Goal: Task Accomplishment & Management: Manage account settings

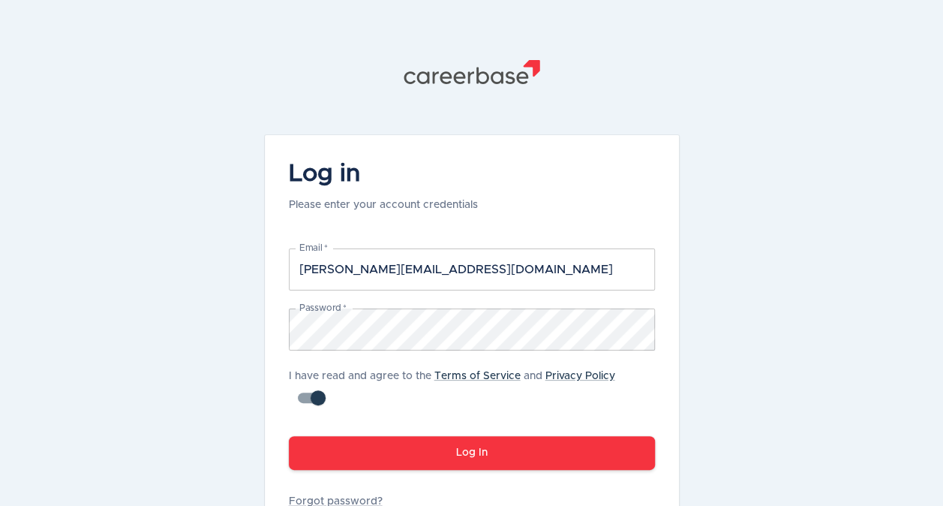
click at [437, 456] on button "Log In" at bounding box center [472, 453] width 366 height 34
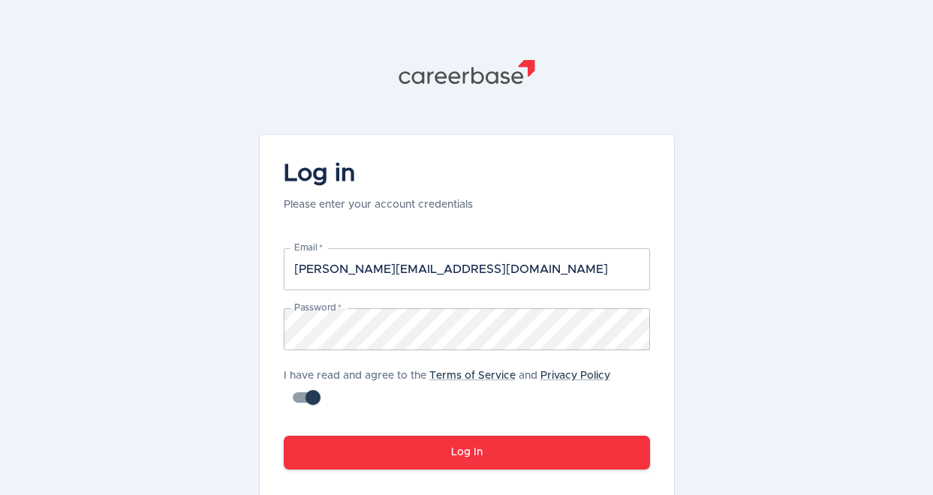
drag, startPoint x: 447, startPoint y: 449, endPoint x: 467, endPoint y: 445, distance: 20.6
click at [450, 450] on button "Log In" at bounding box center [467, 453] width 366 height 34
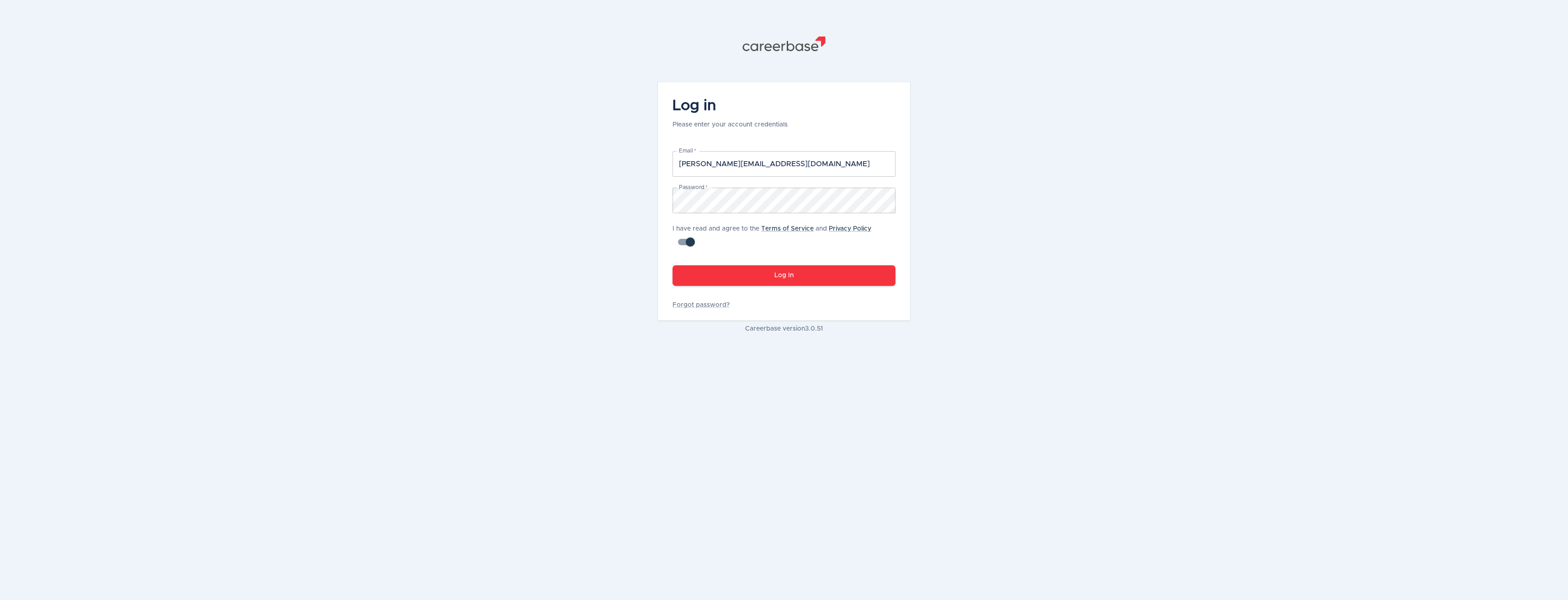
click at [574, 279] on button "Log In" at bounding box center [784, 276] width 223 height 21
click at [574, 272] on button "Log In" at bounding box center [784, 276] width 223 height 21
click at [574, 265] on button "Log In" at bounding box center [784, 276] width 223 height 21
click at [574, 243] on input "checkbox" at bounding box center [690, 242] width 52 height 18
click at [574, 240] on input "checkbox" at bounding box center [681, 242] width 52 height 18
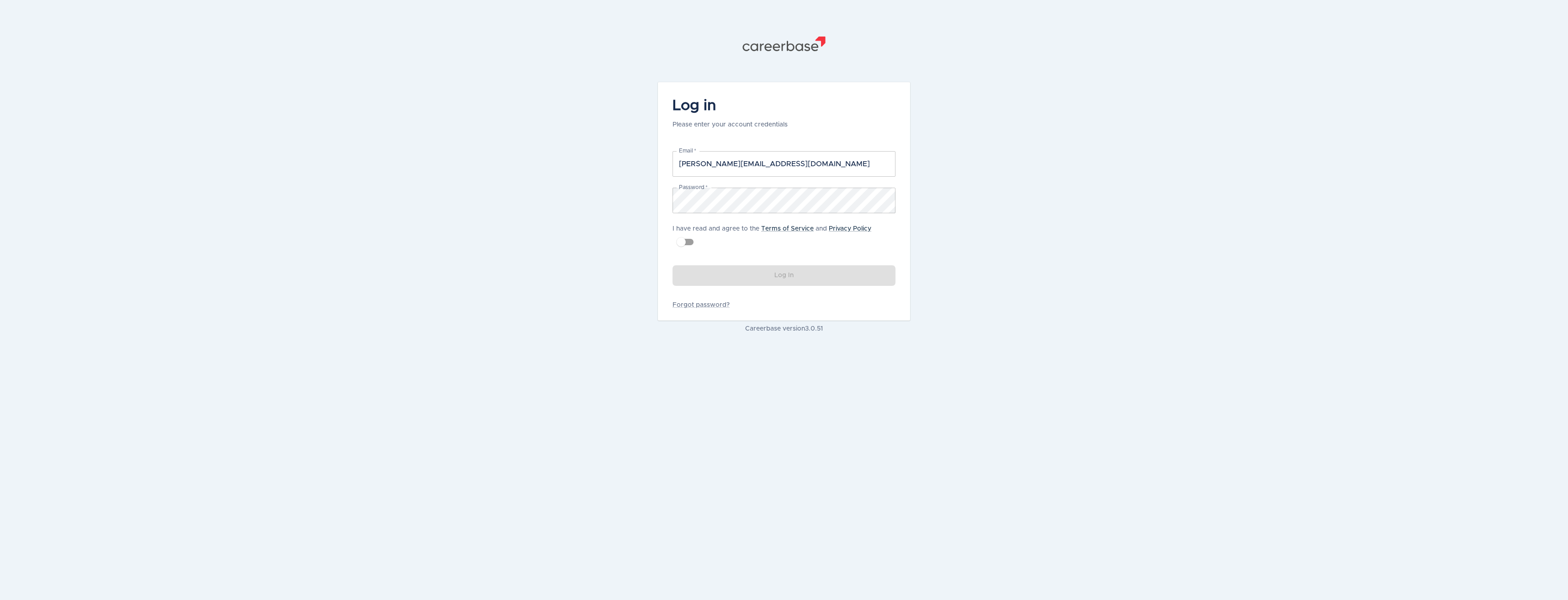
checkbox input "true"
click at [574, 270] on button "Log In" at bounding box center [784, 276] width 223 height 21
click at [574, 305] on link "Forgot password?" at bounding box center [784, 305] width 223 height 9
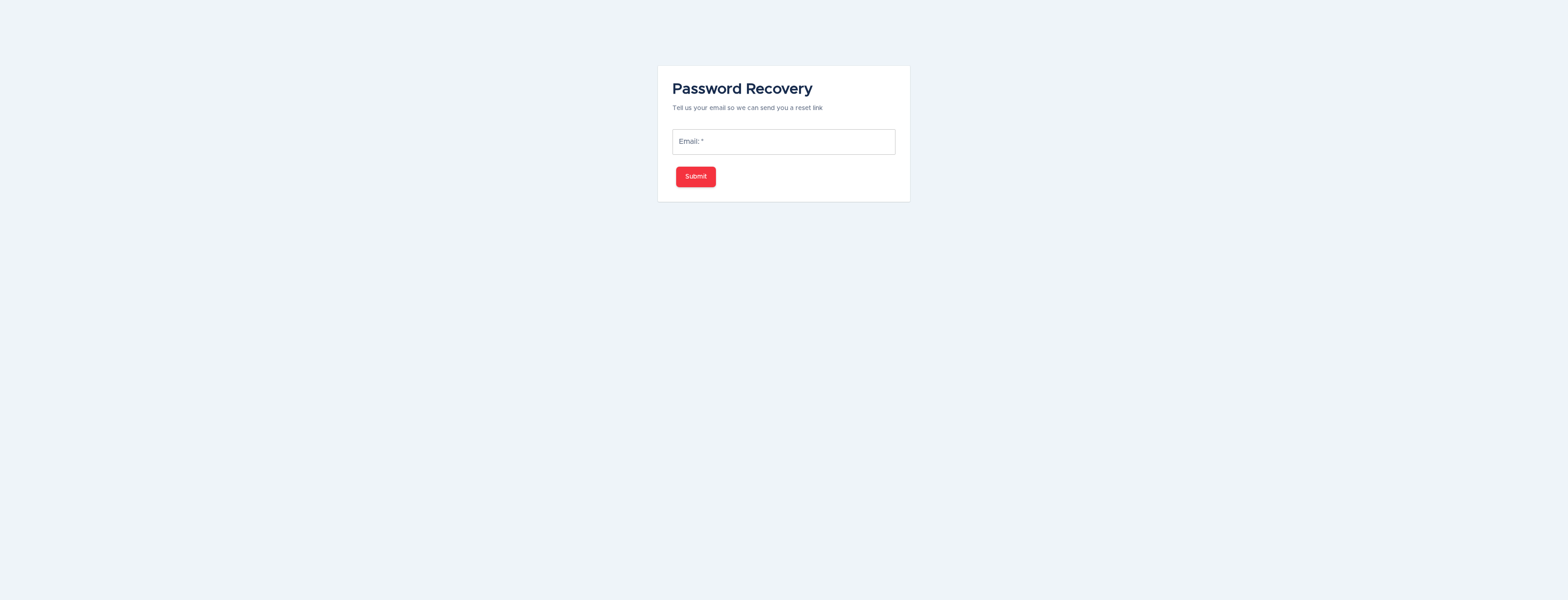
drag, startPoint x: 731, startPoint y: 133, endPoint x: 732, endPoint y: 138, distance: 5.1
click at [574, 133] on input "Email:   *" at bounding box center [784, 142] width 223 height 26
type input "[PERSON_NAME][EMAIL_ADDRESS][DOMAIN_NAME]"
drag, startPoint x: 704, startPoint y: 178, endPoint x: 737, endPoint y: 221, distance: 54.2
click at [574, 178] on button "Submit" at bounding box center [696, 177] width 40 height 21
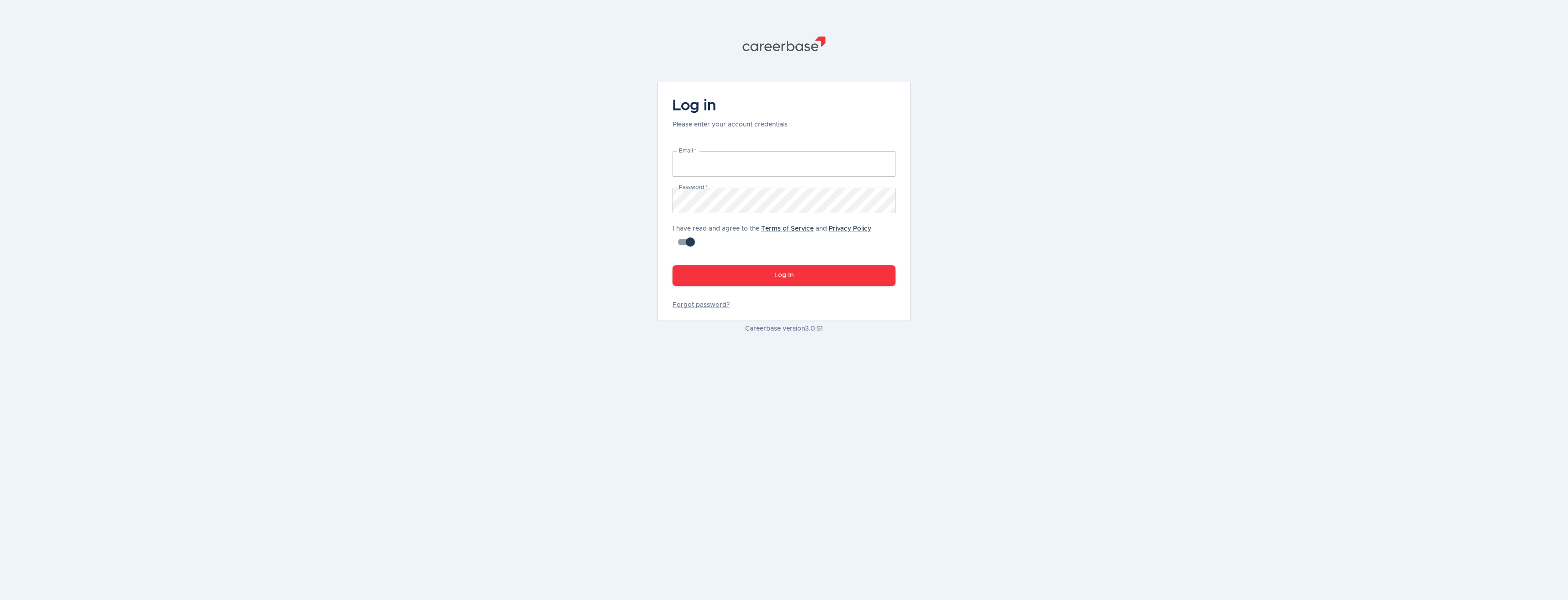
type input "[PERSON_NAME][EMAIL_ADDRESS][DOMAIN_NAME]"
click at [654, 202] on div ".st1{fill:#505150} Log in Please enter your account credentials Email   * garet…" at bounding box center [784, 185] width 274 height 370
drag, startPoint x: 775, startPoint y: 279, endPoint x: 783, endPoint y: 302, distance: 24.4
click at [775, 277] on button "Log In" at bounding box center [784, 276] width 223 height 21
click at [760, 277] on button "Log In" at bounding box center [784, 276] width 223 height 21
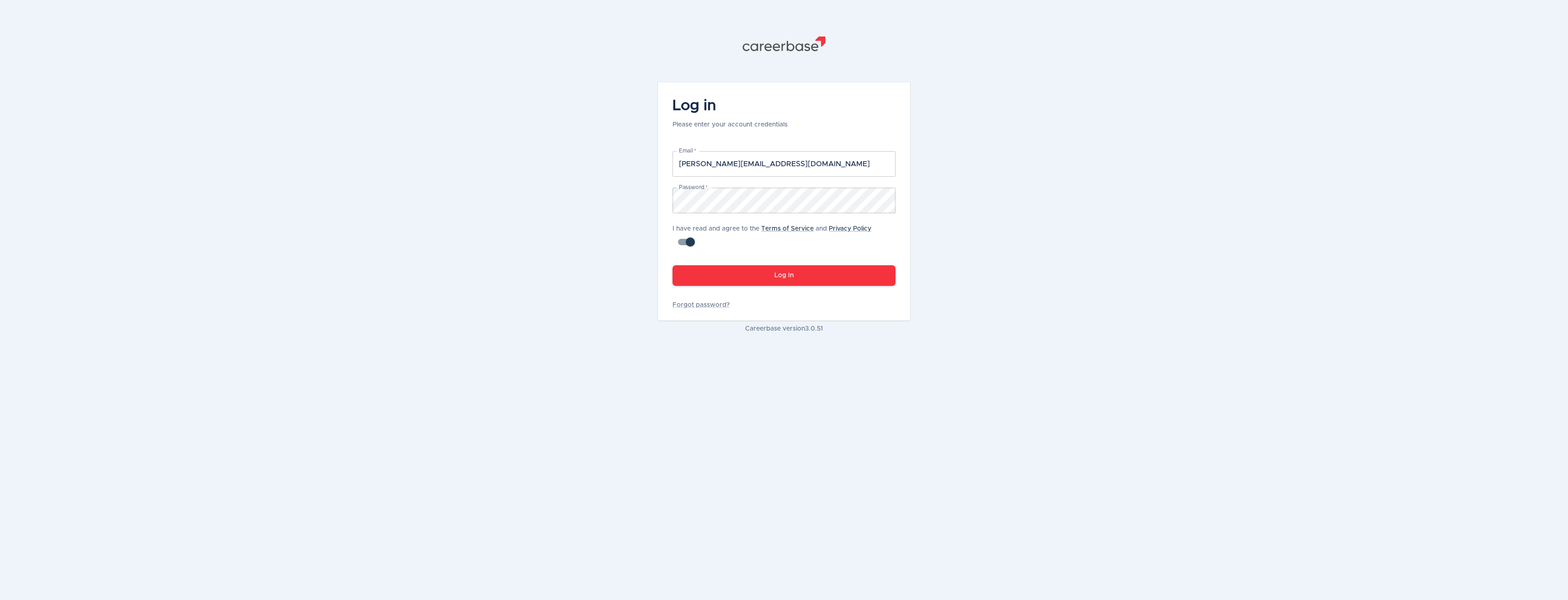
click at [766, 277] on button "Log In" at bounding box center [784, 276] width 223 height 21
click at [667, 209] on div "Password   * Password *" at bounding box center [779, 195] width 234 height 37
click at [673, 265] on button "Log In" at bounding box center [784, 276] width 223 height 21
click at [580, 52] on div ".st1{fill:#505150} Log in Please enter your account credentials Email   * garet…" at bounding box center [784, 300] width 1568 height 600
